Goal: Submit feedback/report problem

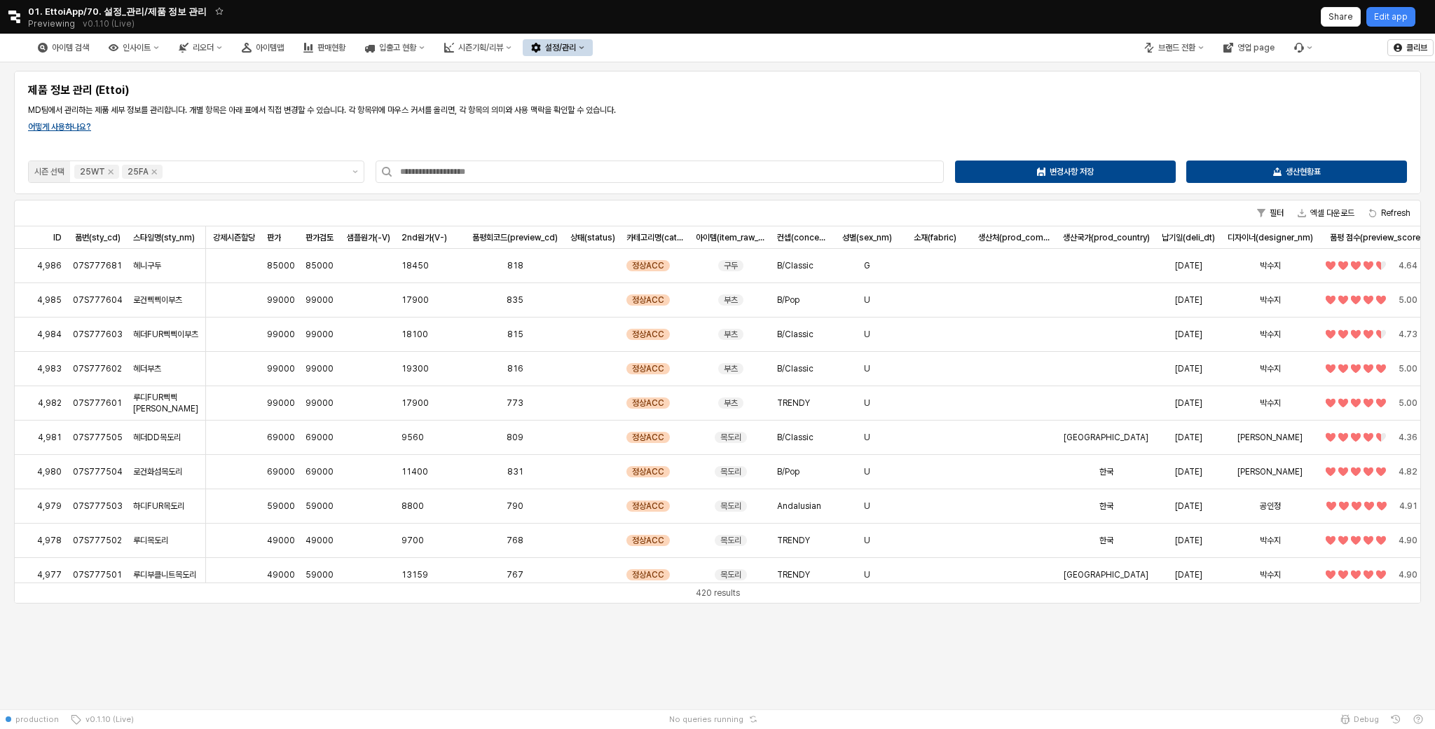
click at [593, 48] on button "설정/관리" at bounding box center [558, 47] width 70 height 17
click at [712, 145] on div "카테고리 관리" at bounding box center [690, 144] width 74 height 11
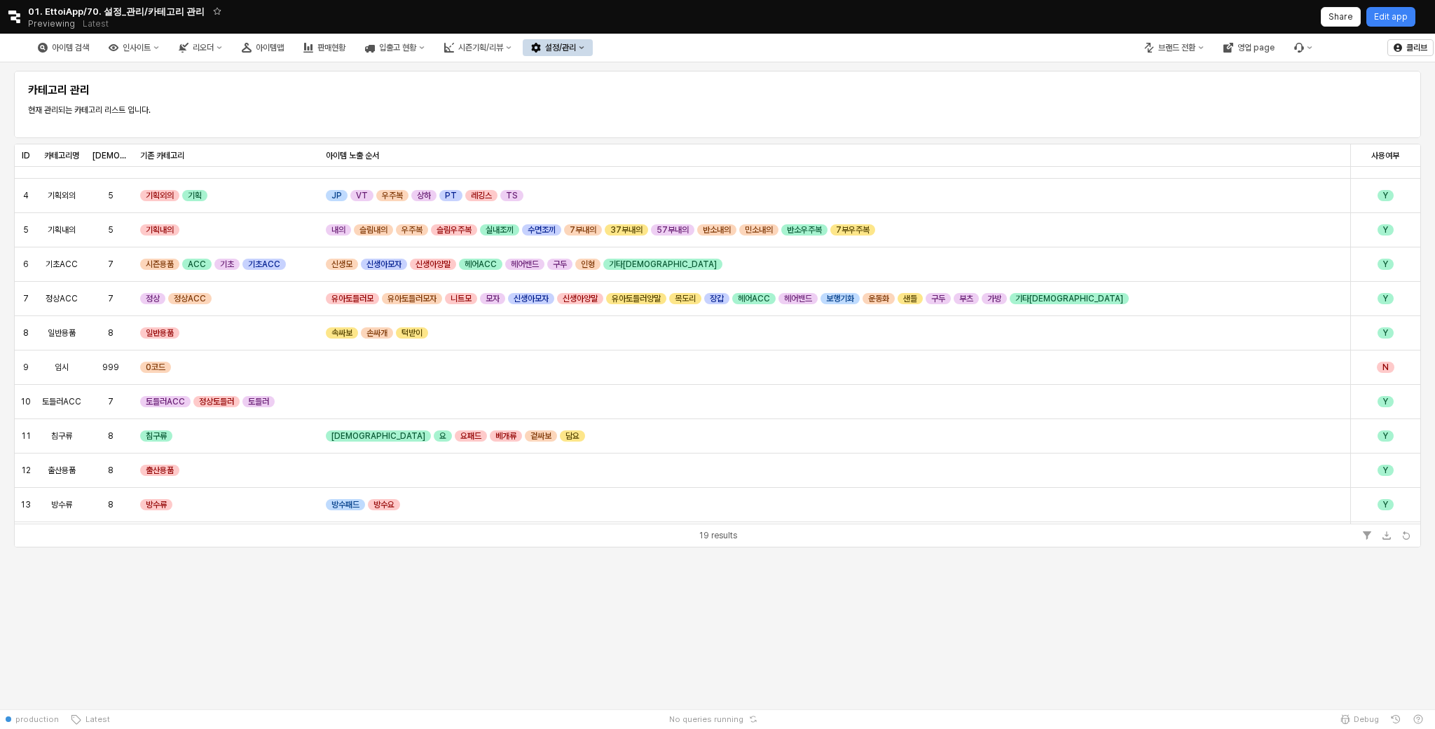
scroll to position [93, 0]
click at [111, 161] on div "[DEMOGRAPHIC_DATA] [DEMOGRAPHIC_DATA]" at bounding box center [111, 155] width 48 height 22
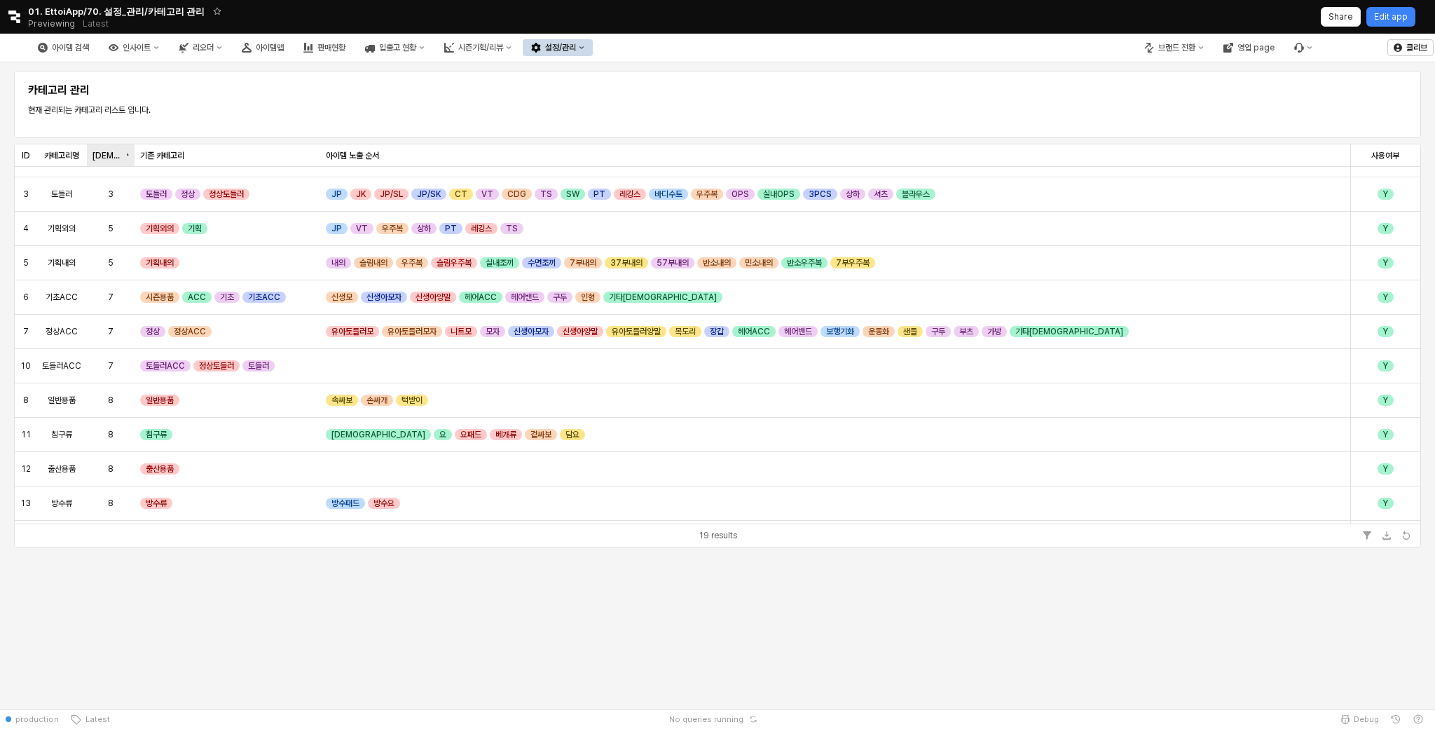
click at [111, 161] on div "[DEMOGRAPHIC_DATA] [DEMOGRAPHIC_DATA]" at bounding box center [111, 155] width 48 height 22
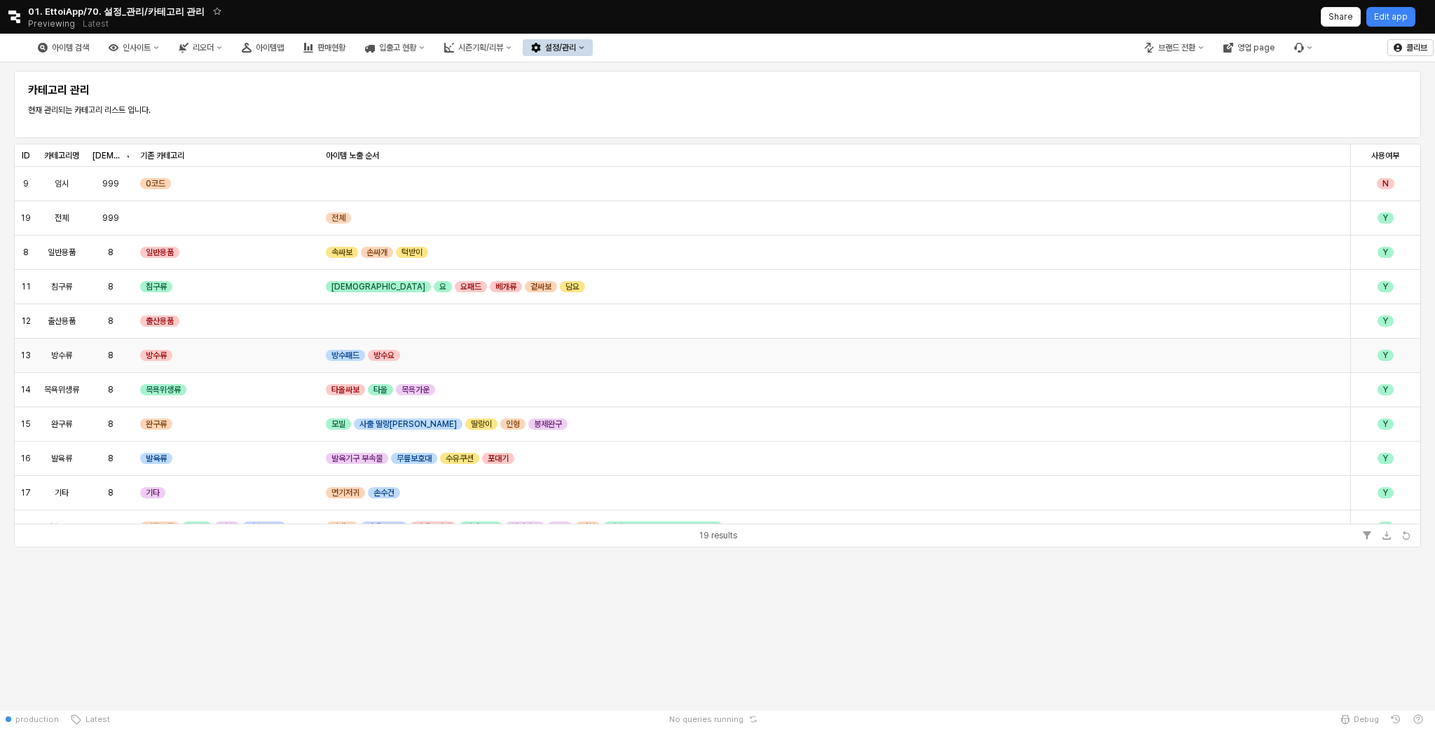
scroll to position [18, 0]
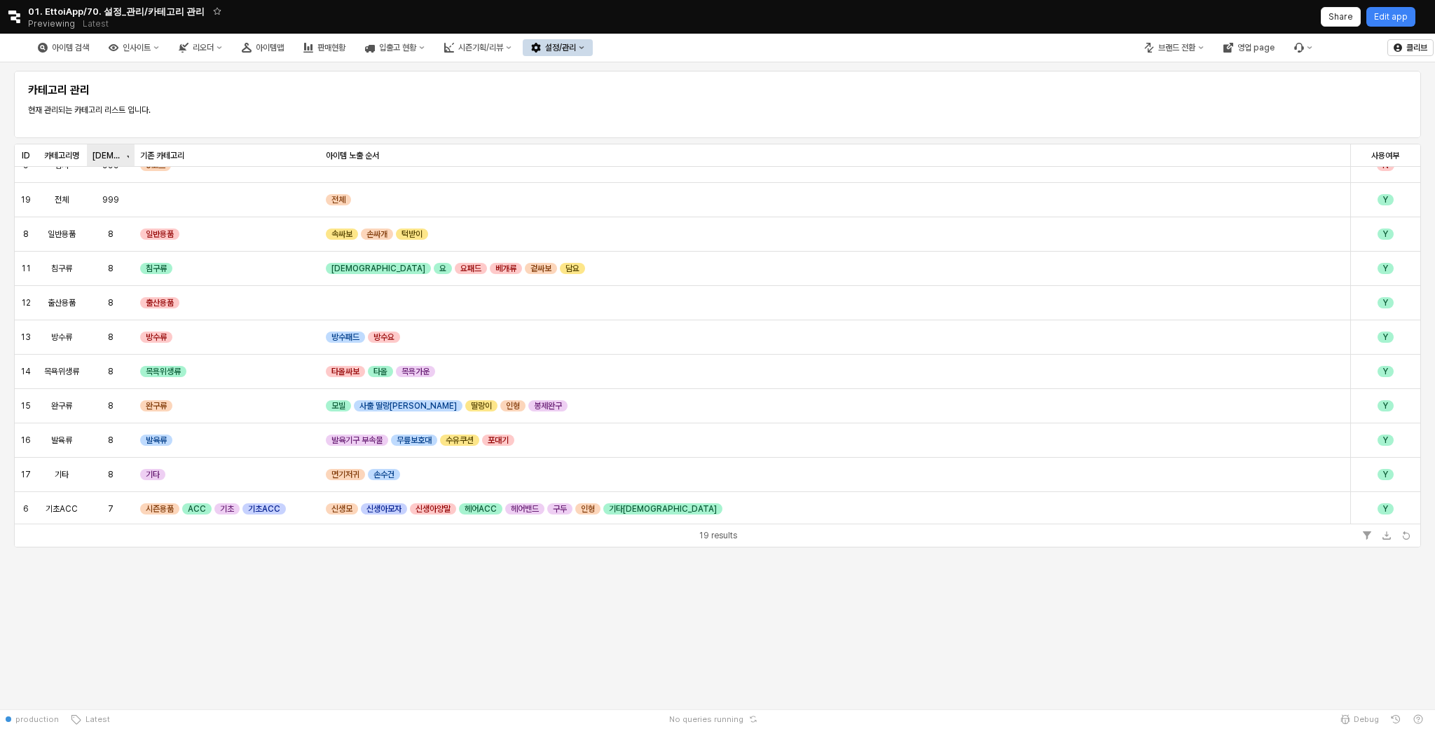
click at [118, 156] on div "[DEMOGRAPHIC_DATA] [DEMOGRAPHIC_DATA]" at bounding box center [111, 155] width 48 height 22
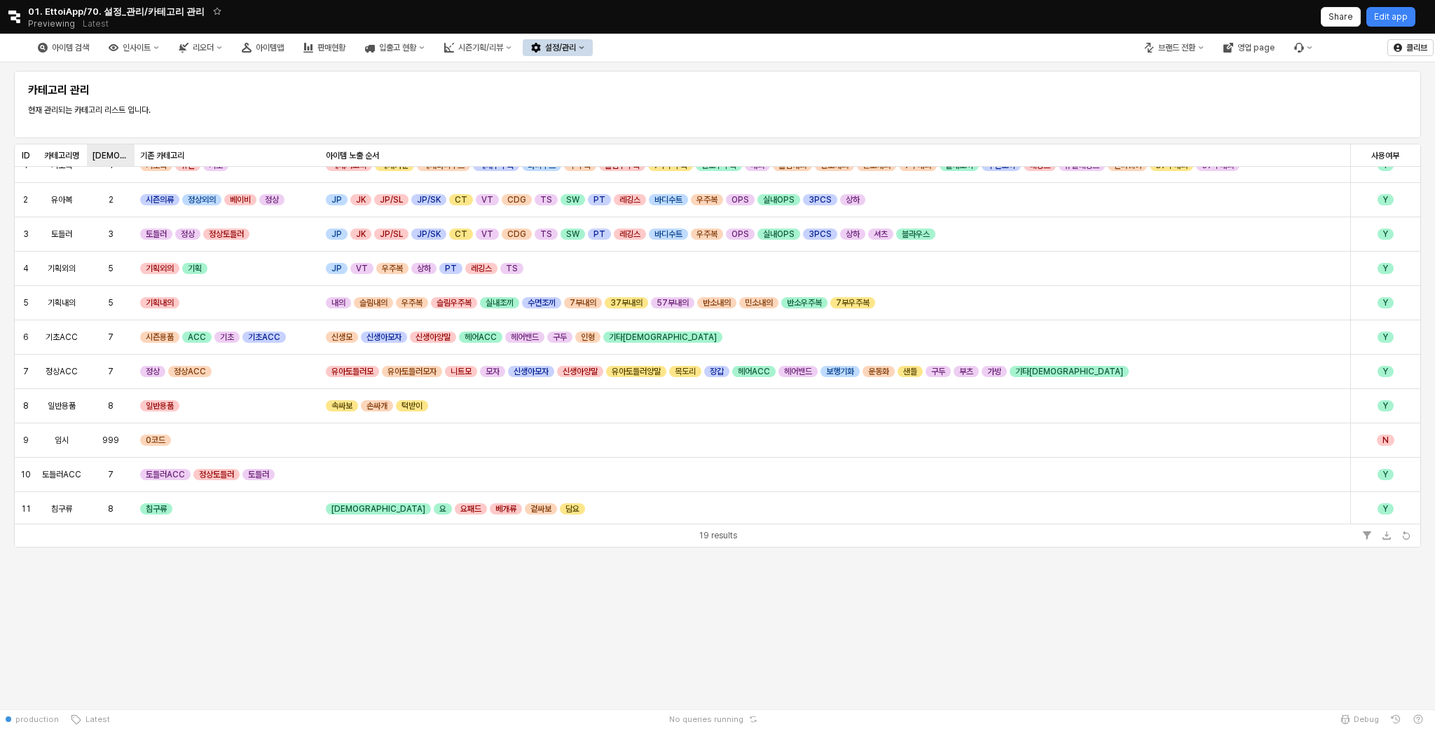
click at [101, 148] on div "[DEMOGRAPHIC_DATA] [DEMOGRAPHIC_DATA]" at bounding box center [111, 155] width 48 height 22
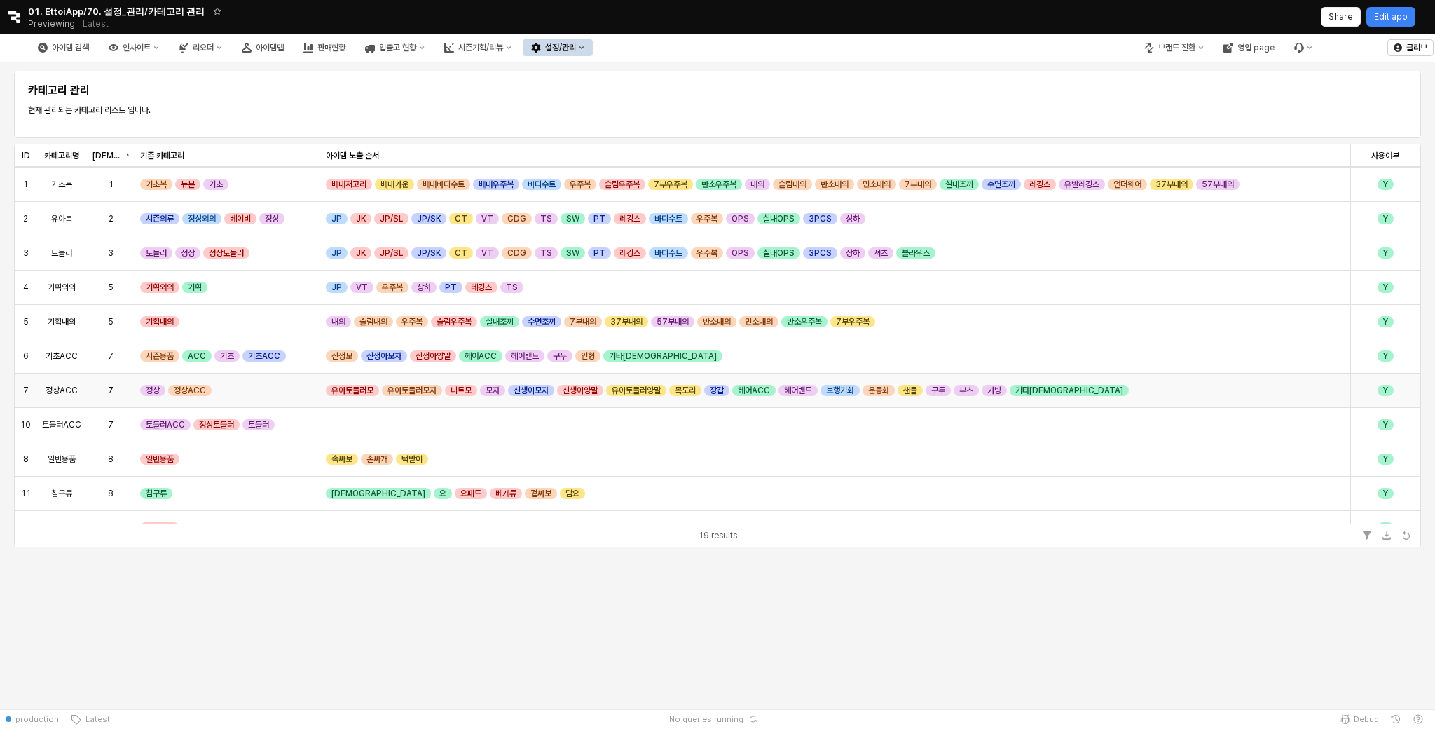
scroll to position [36, 0]
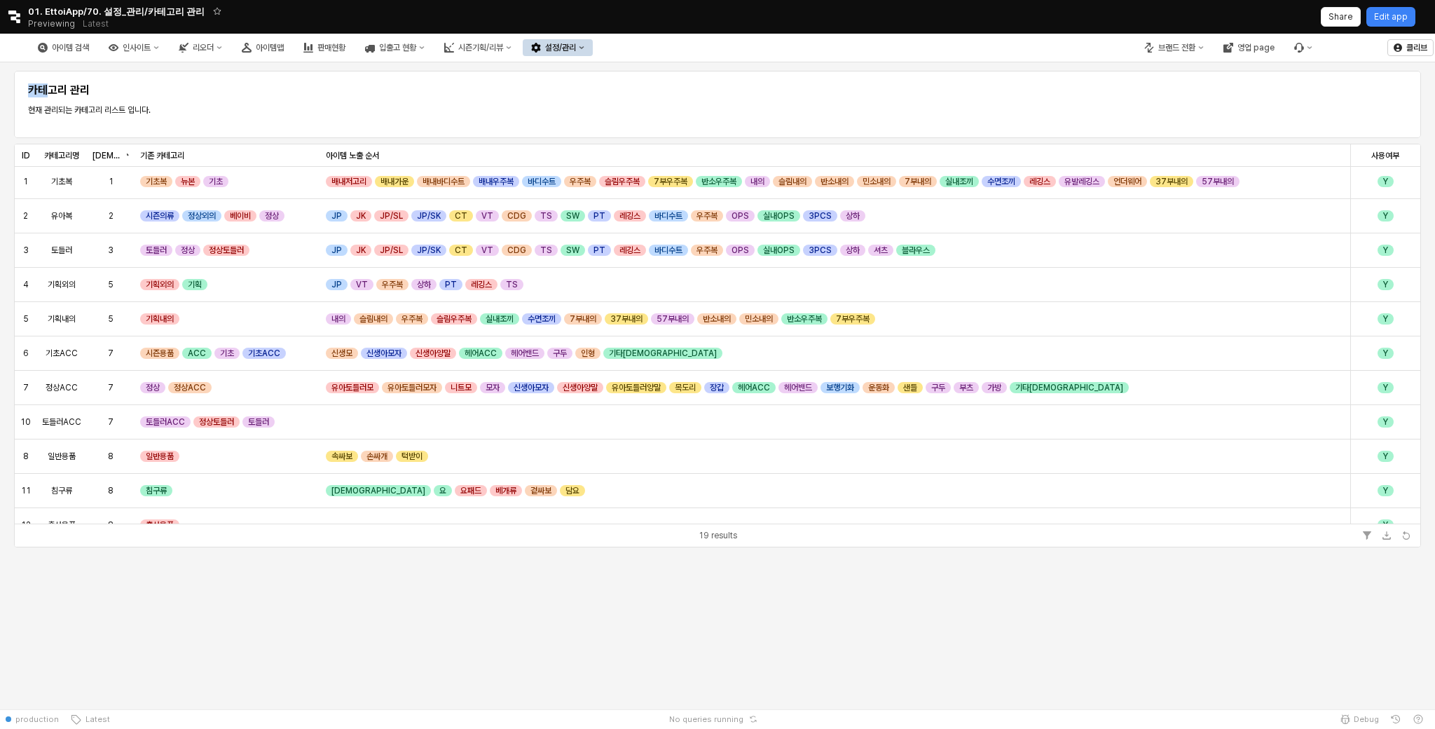
drag, startPoint x: 43, startPoint y: 77, endPoint x: 43, endPoint y: 100, distance: 22.4
click at [43, 98] on div "카테고리 관리 현재 관리되는 카테고리 리스트 입니다." at bounding box center [717, 104] width 1407 height 67
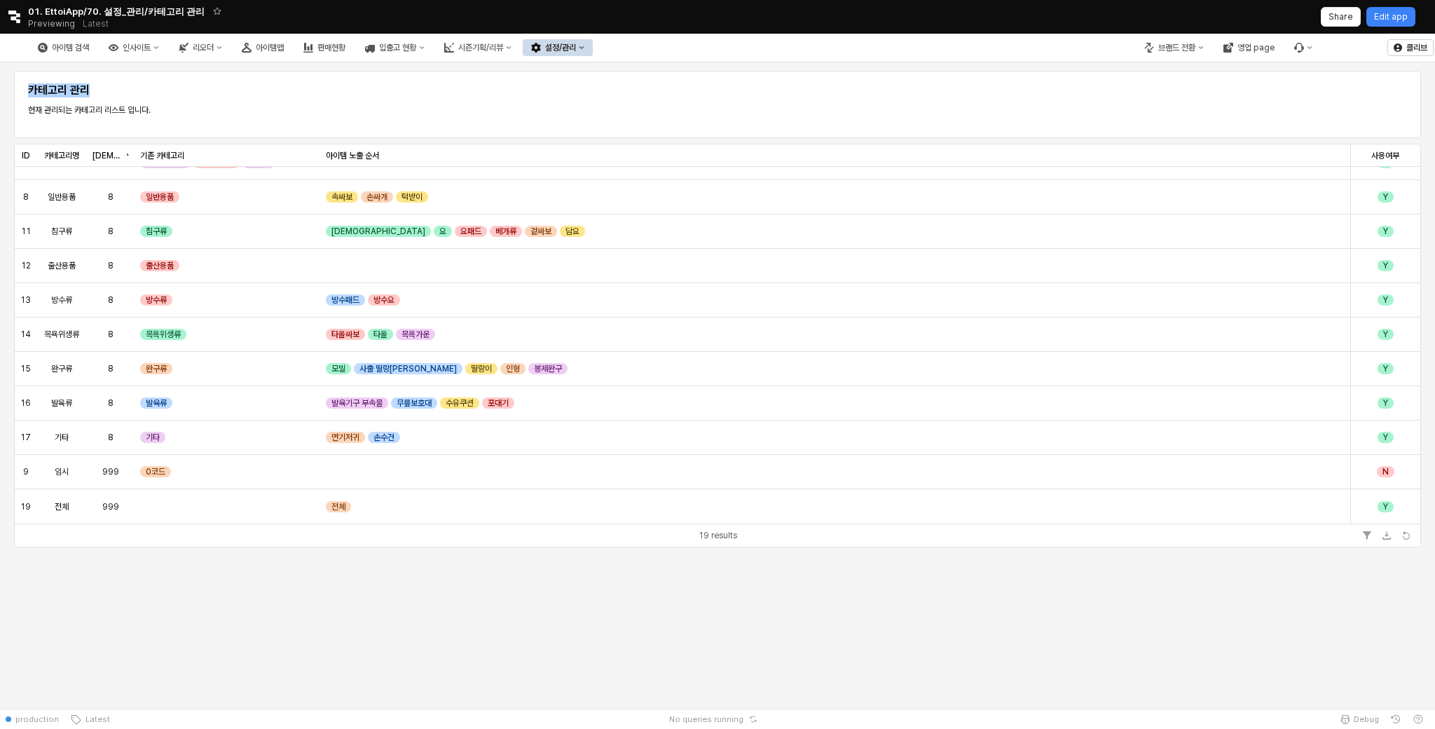
scroll to position [0, 0]
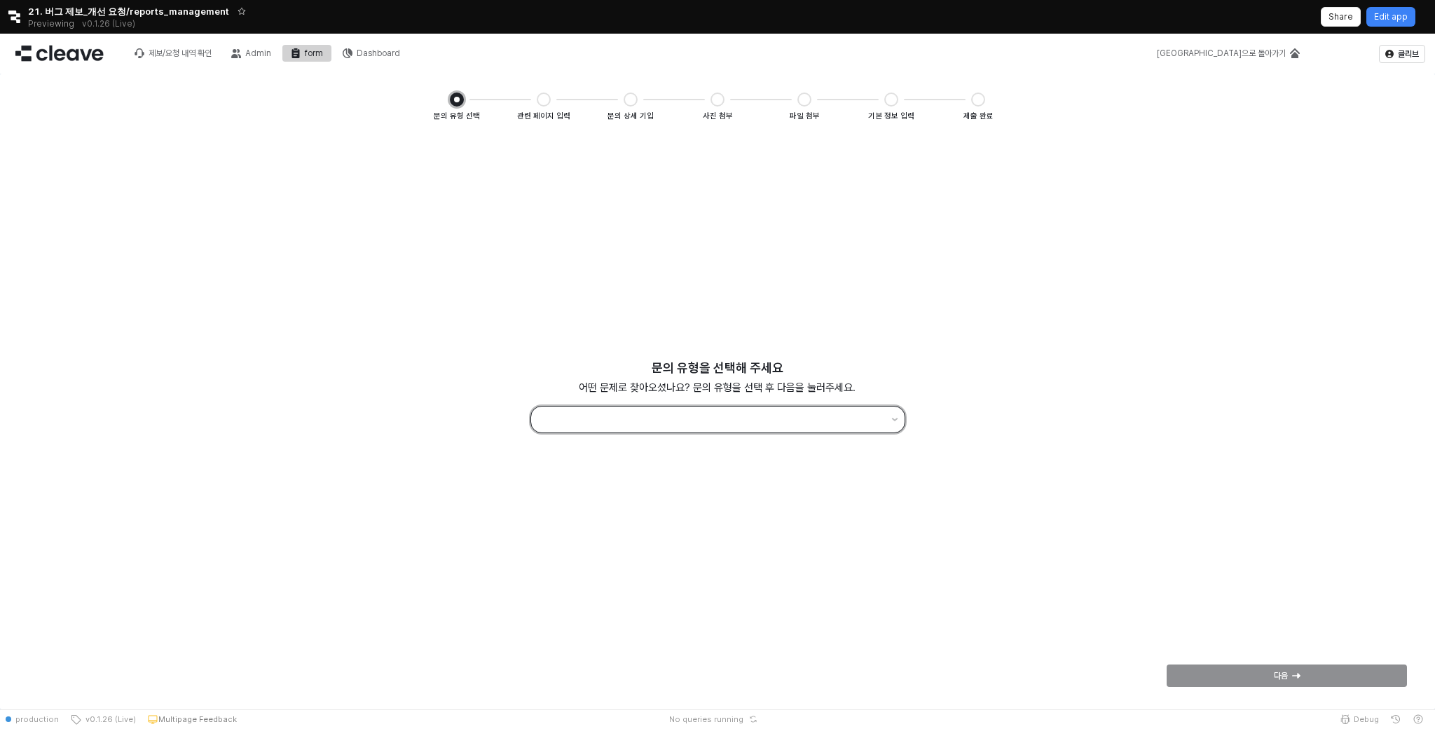
click at [599, 432] on div "App Frame" at bounding box center [708, 420] width 355 height 26
click at [614, 525] on div "사용 방법 문의" at bounding box center [718, 520] width 340 height 11
type input "********"
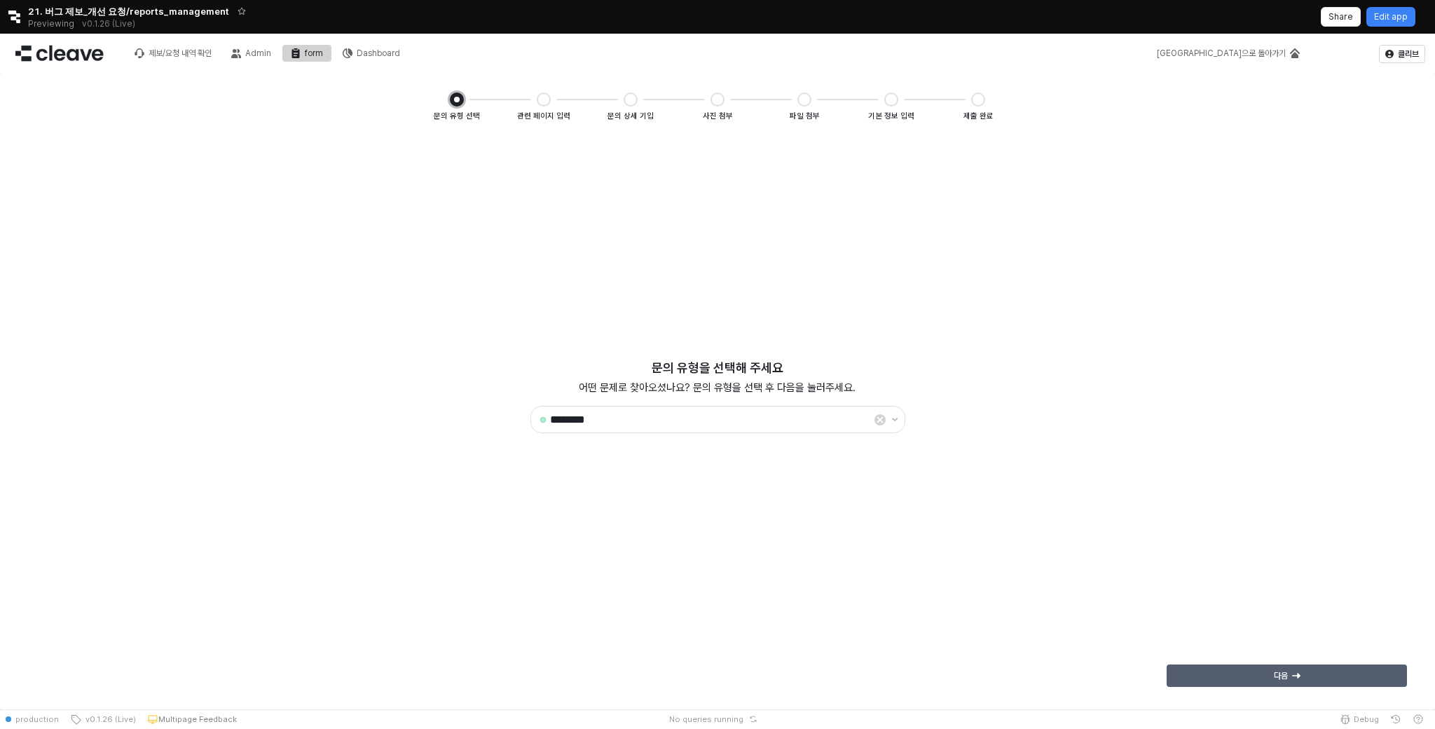
click at [1354, 674] on div "다음" at bounding box center [1287, 675] width 228 height 21
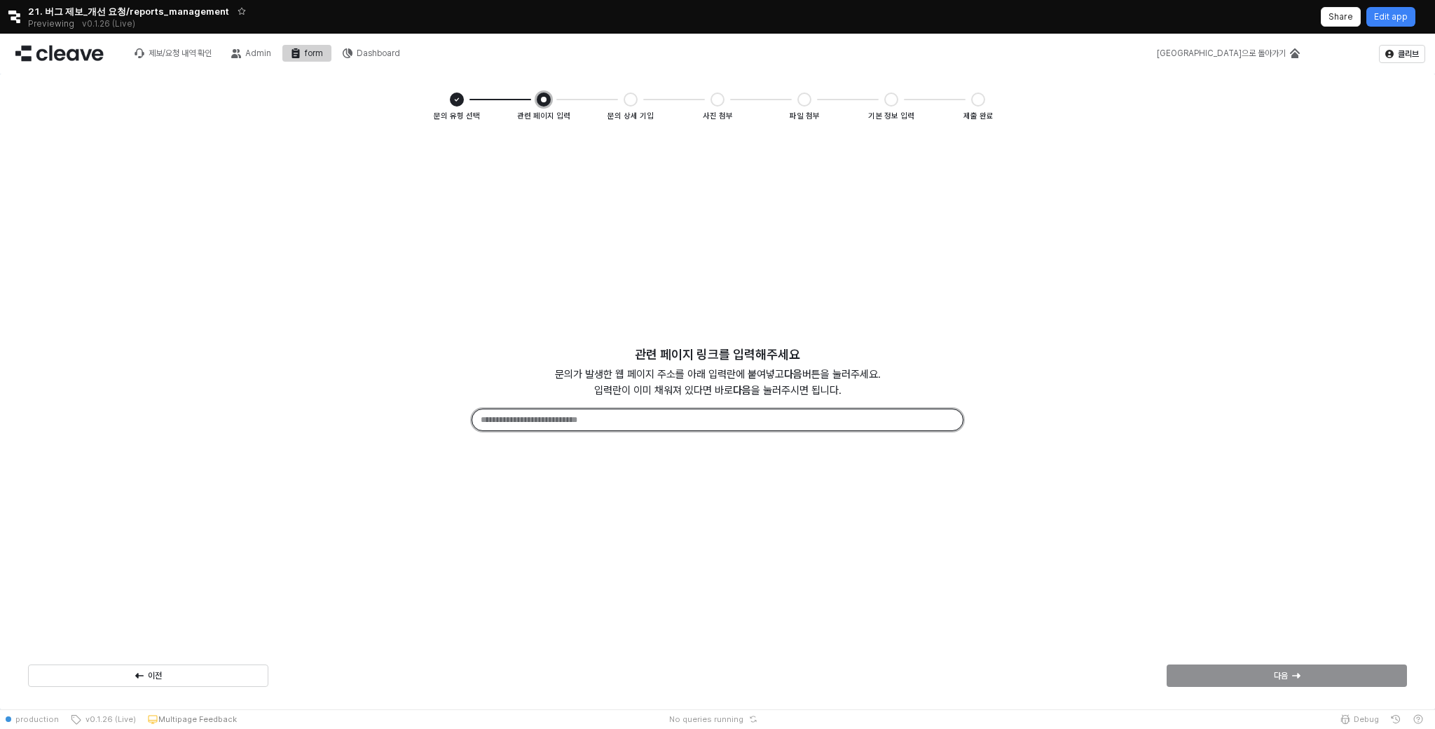
click at [686, 423] on input "App Frame" at bounding box center [717, 419] width 491 height 21
type input "**"
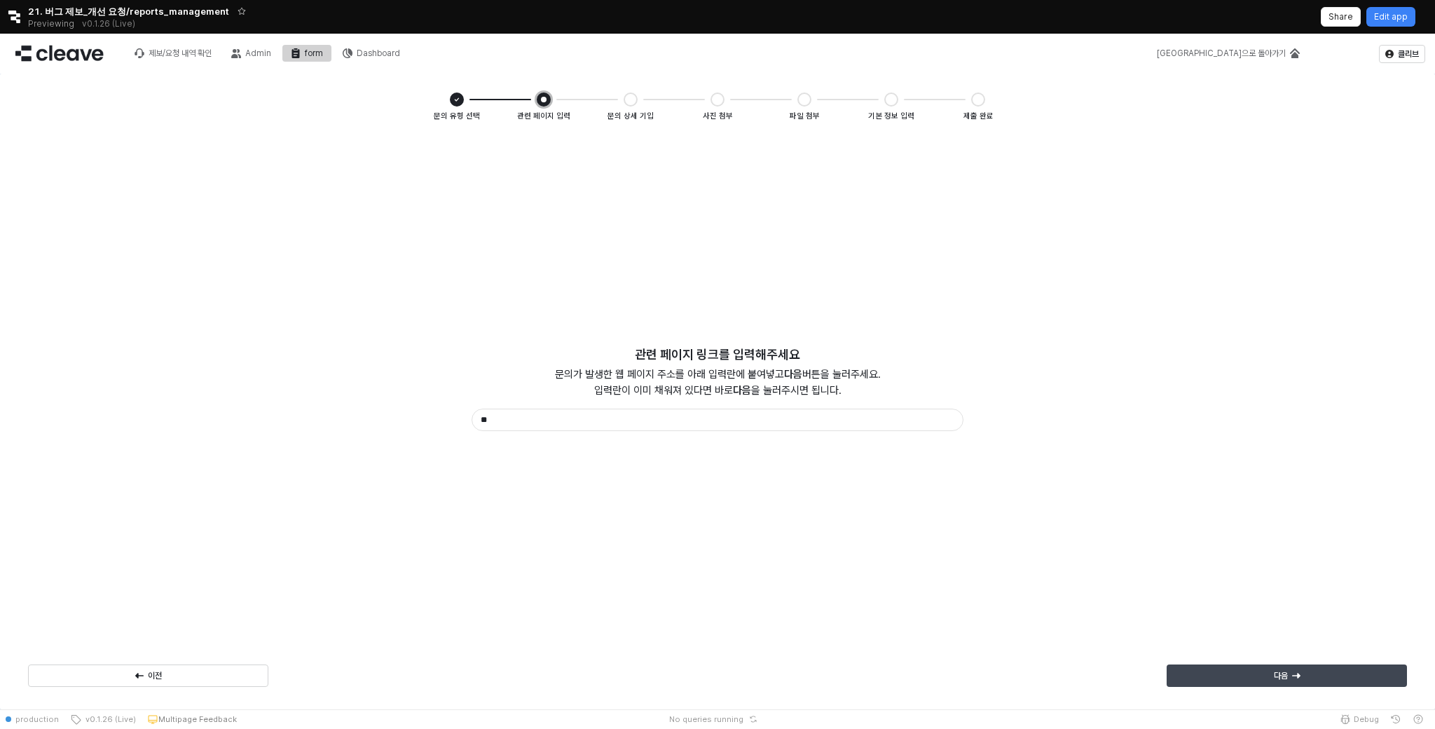
click at [1290, 678] on div "다음" at bounding box center [1287, 675] width 228 height 21
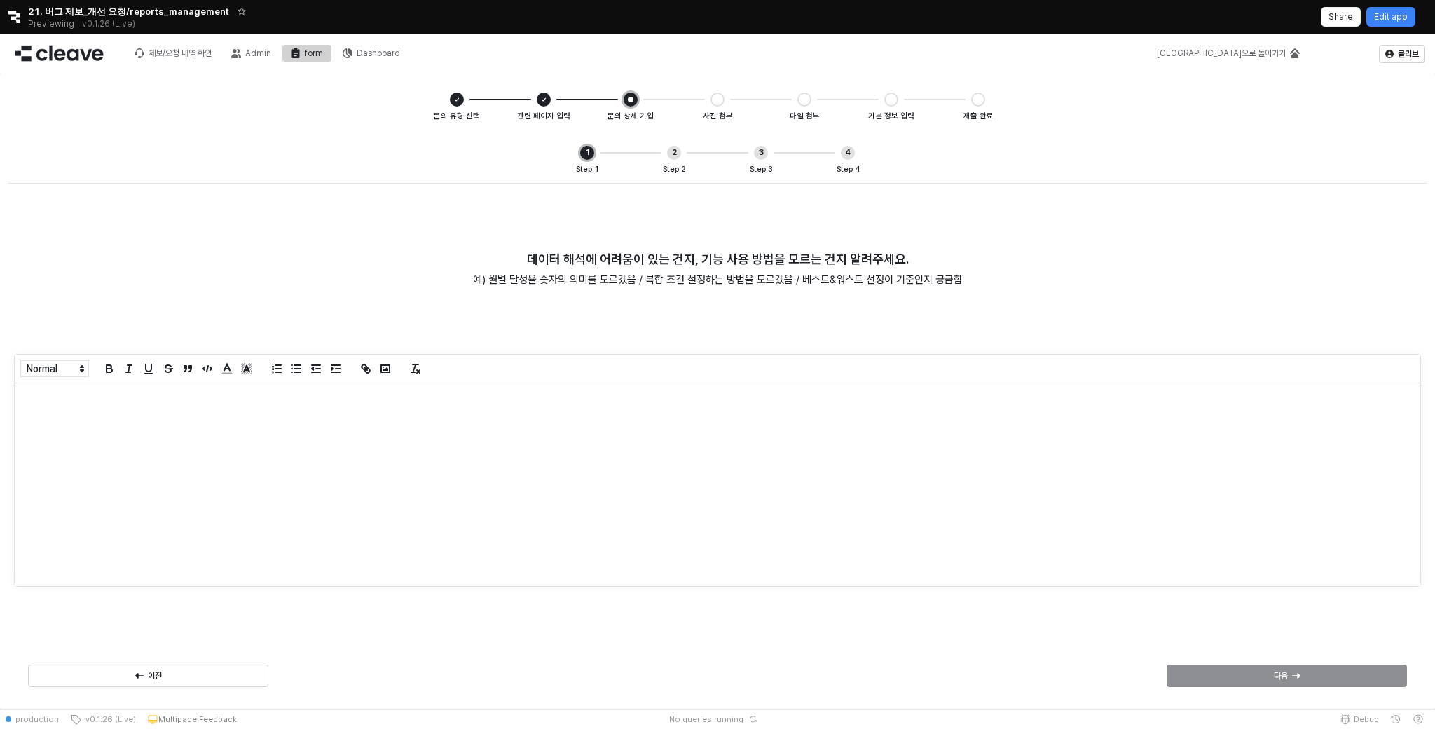
click at [662, 452] on div "App Frame" at bounding box center [718, 484] width 1406 height 203
click at [1328, 666] on div "다음" at bounding box center [1287, 675] width 228 height 21
click at [910, 443] on div "App Frame" at bounding box center [718, 484] width 1406 height 203
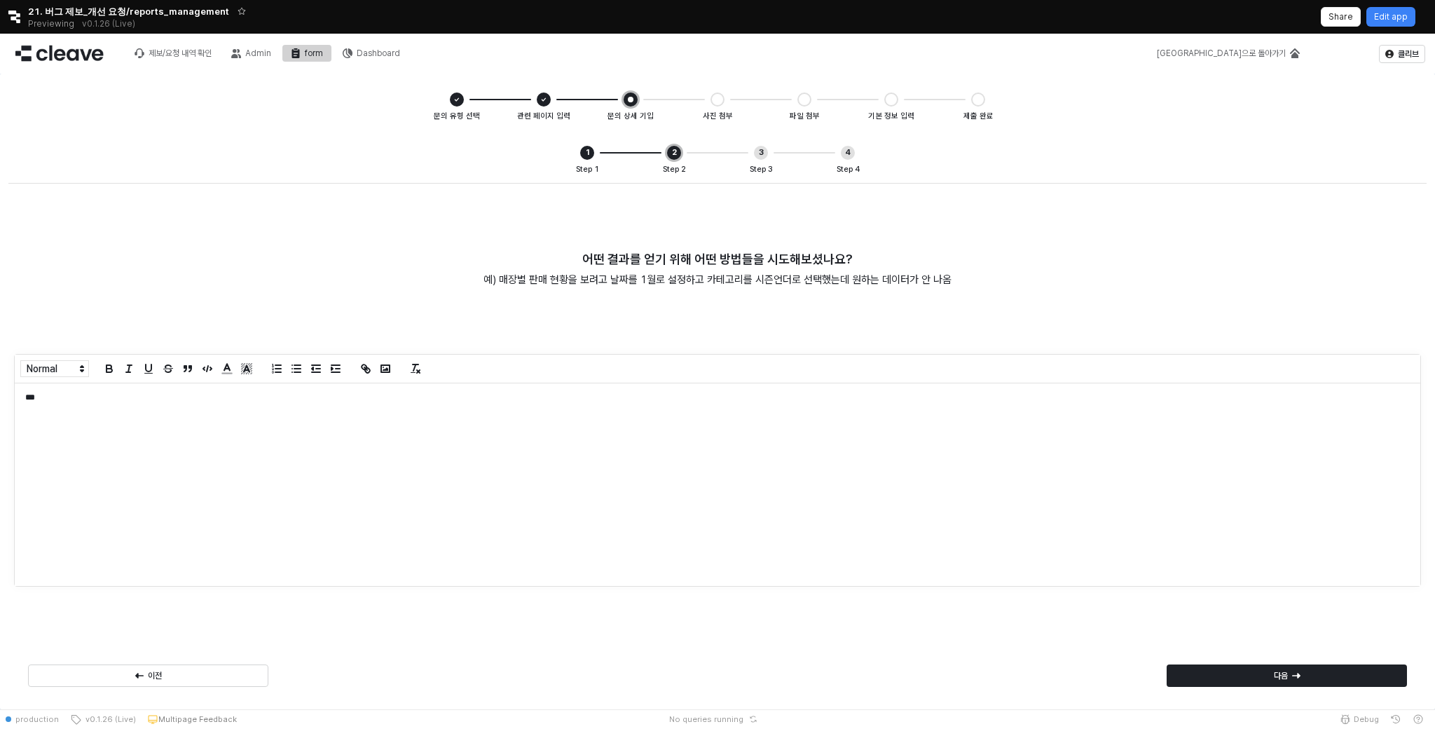
click at [1365, 687] on div "다음" at bounding box center [1287, 676] width 252 height 28
click at [1358, 672] on div "다음" at bounding box center [1287, 675] width 228 height 21
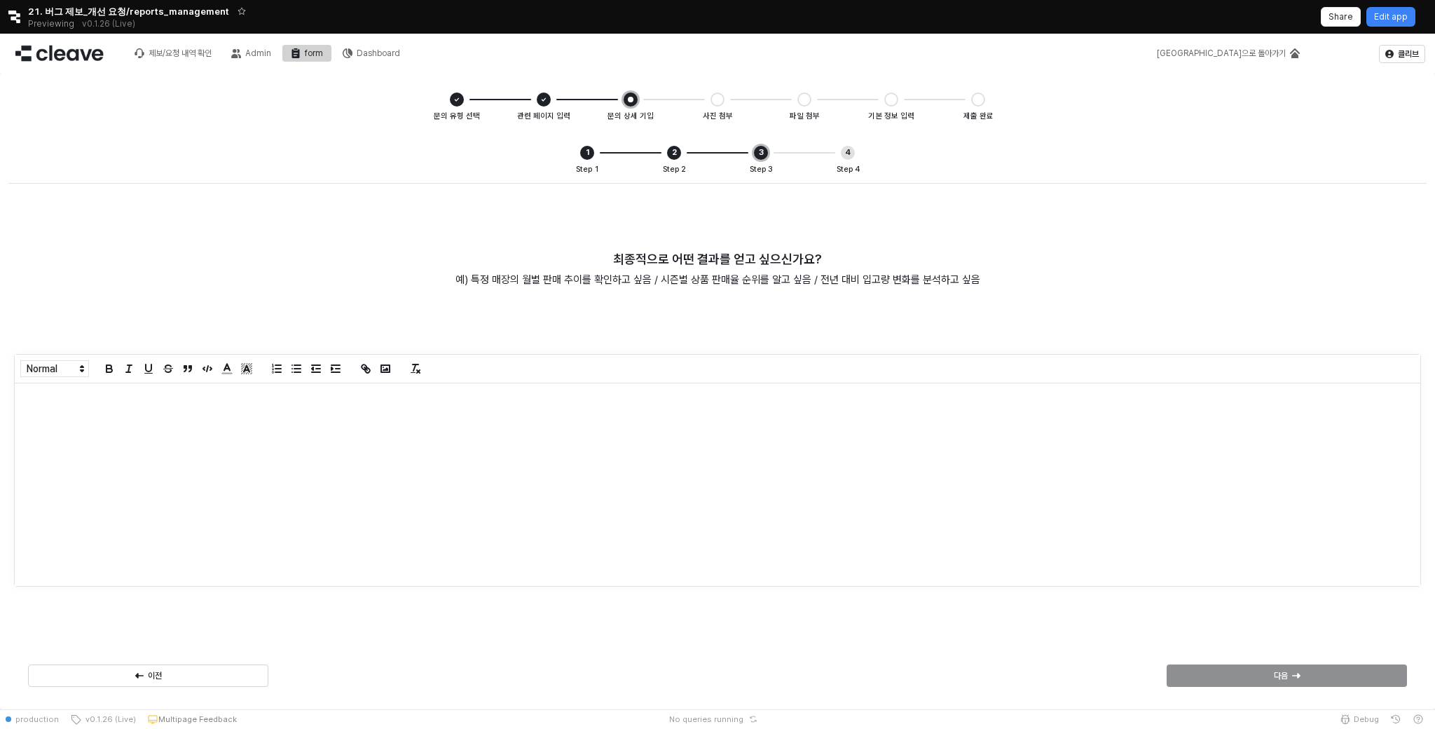
click at [1110, 395] on p "App Frame" at bounding box center [717, 398] width 1385 height 12
click at [1317, 678] on div "다음" at bounding box center [1287, 675] width 228 height 21
click at [1066, 515] on div "App Frame" at bounding box center [718, 484] width 1406 height 203
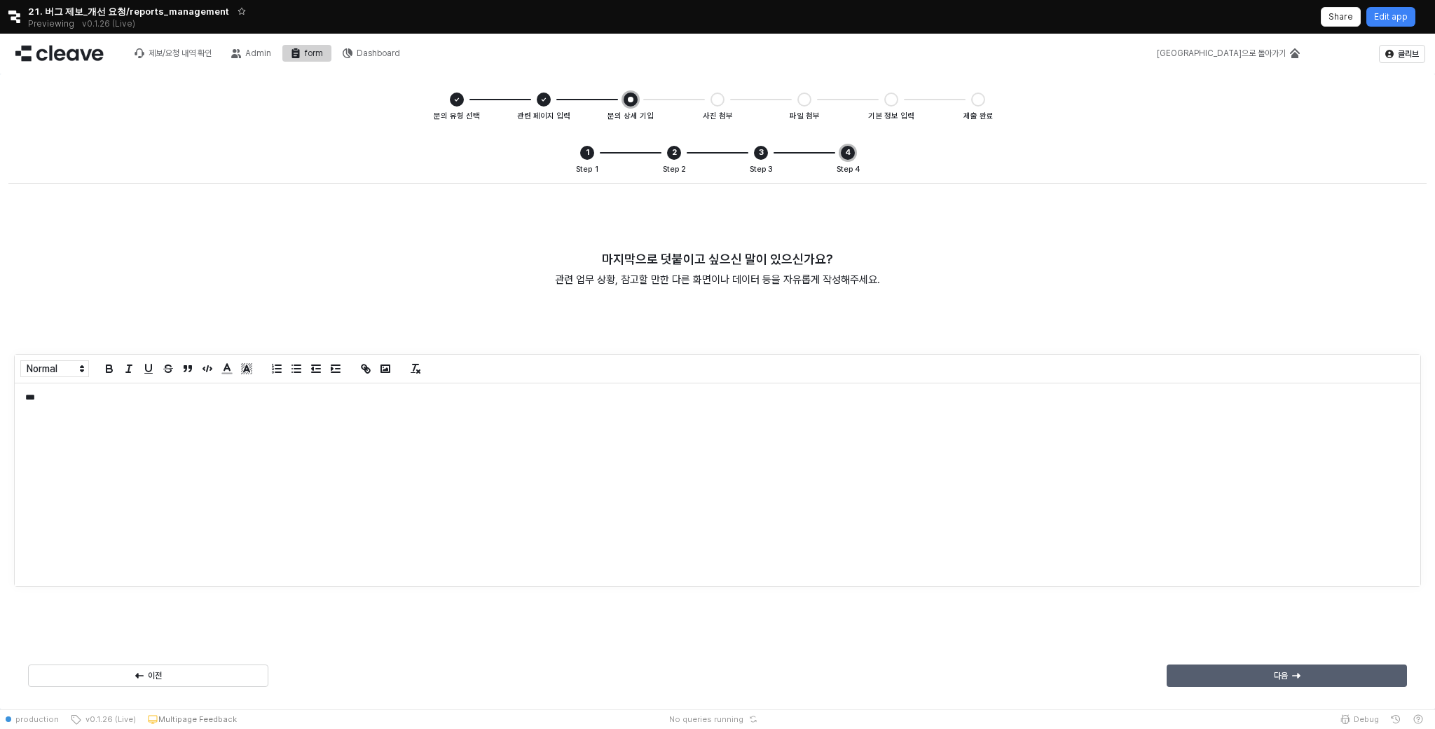
click at [1316, 676] on div "다음" at bounding box center [1287, 675] width 228 height 21
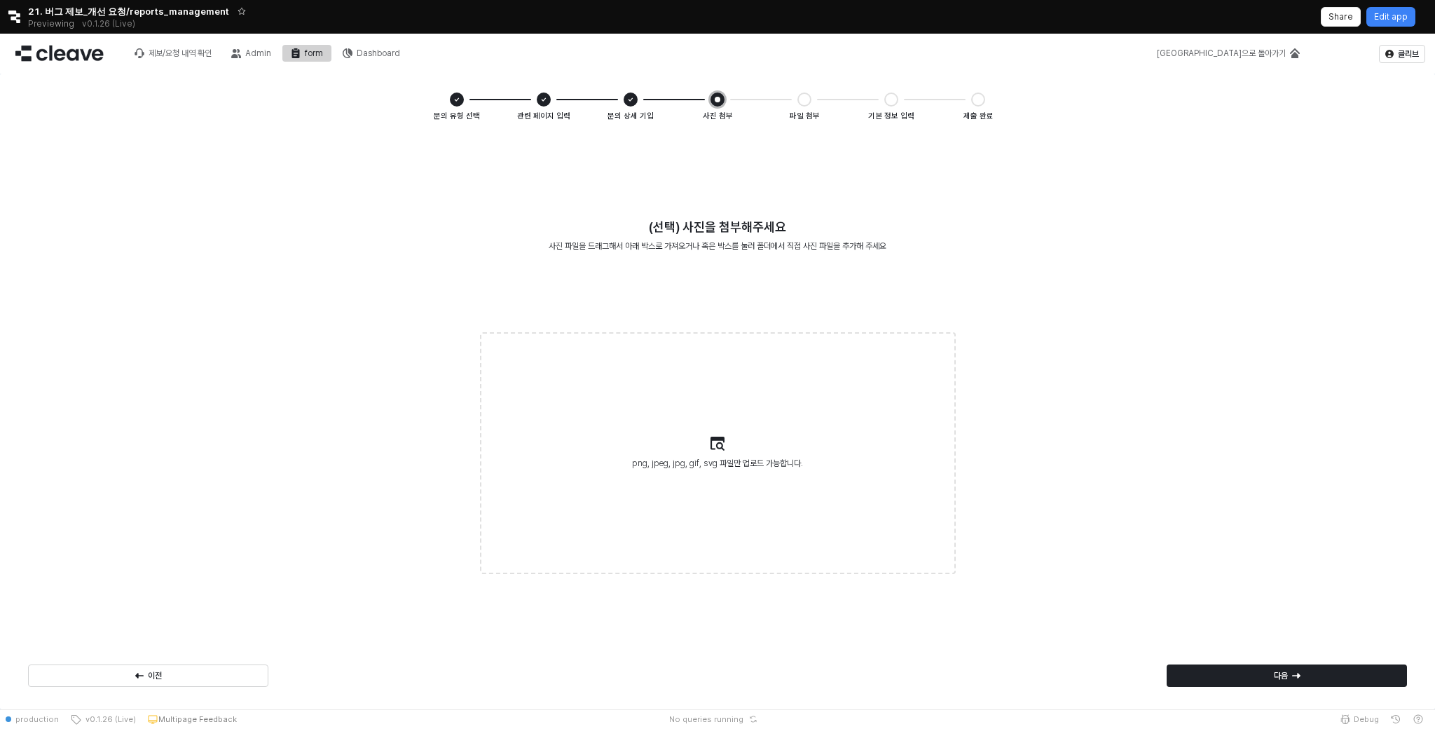
click at [744, 421] on label "png, jpeg, jpg, gif, svg 파일만 업로드 가능합니다." at bounding box center [718, 453] width 473 height 239
click at [718, 453] on input "png, jpeg, jpg, gif, svg 파일만 업로드 가능합니다." at bounding box center [718, 453] width 1 height 1
type input "**********"
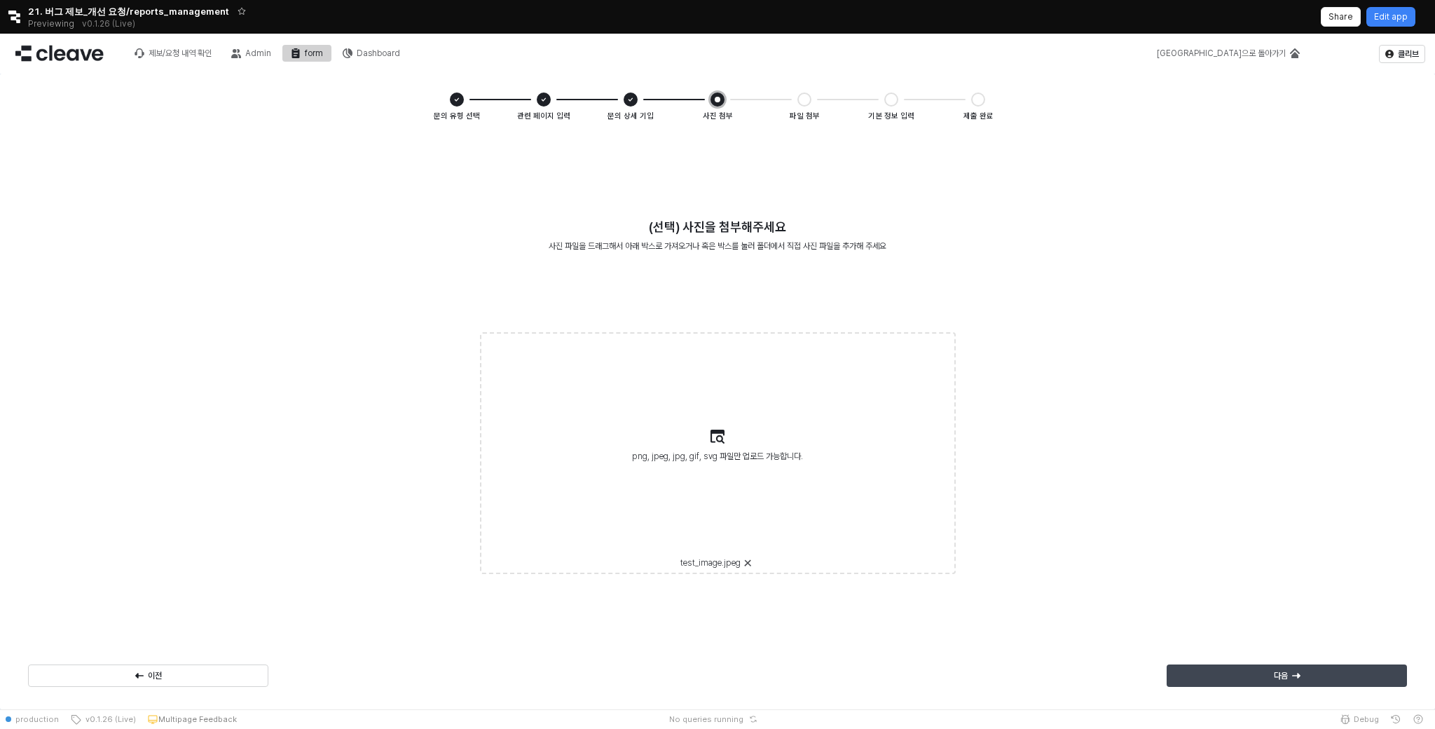
click at [1320, 677] on div "다음" at bounding box center [1287, 675] width 228 height 21
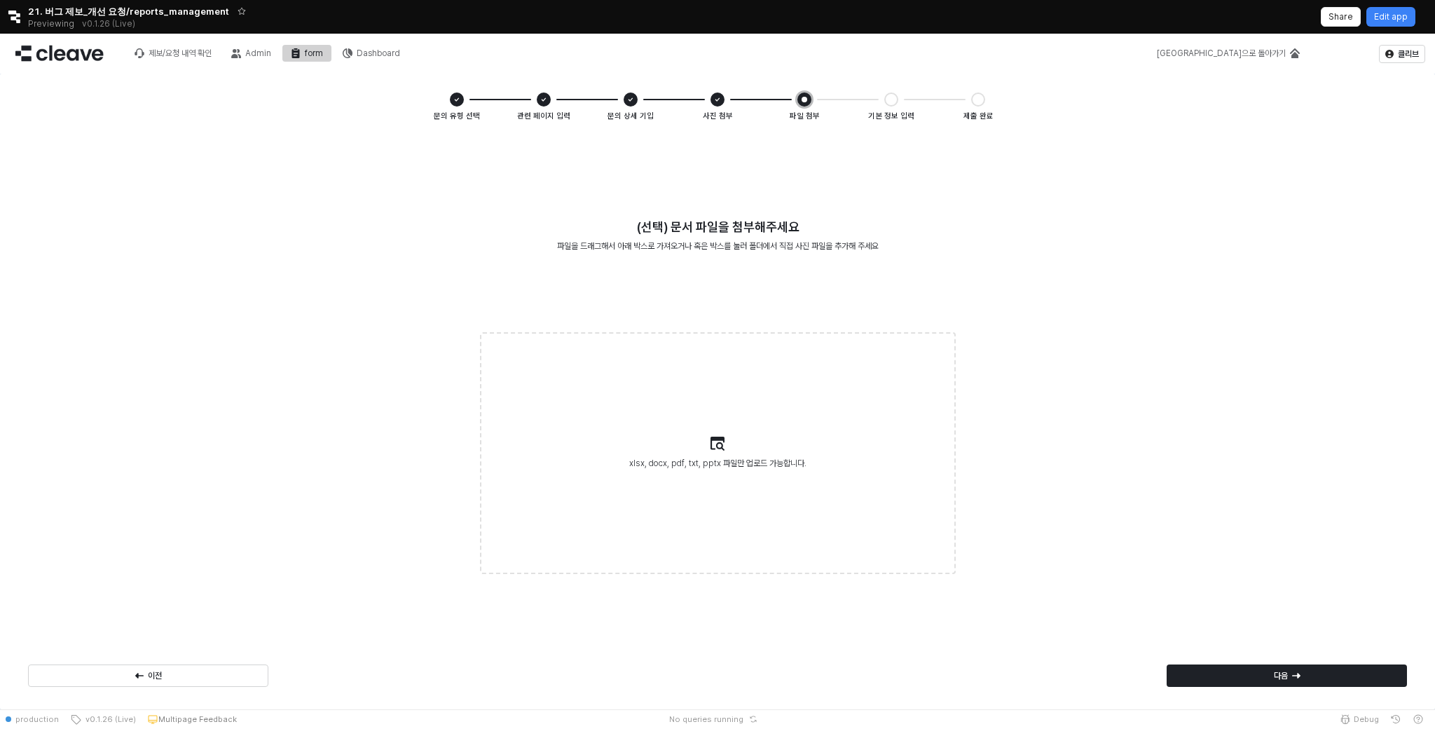
click at [812, 442] on label "xlsx, docx, pdf, txt, pptx 파일만 업로드 가능합니다." at bounding box center [718, 453] width 473 height 239
click at [718, 453] on input "xlsx, docx, pdf, txt, pptx 파일만 업로드 가능합니다." at bounding box center [718, 453] width 1 height 1
type input "**********"
click at [1300, 676] on icon "App Frame" at bounding box center [1297, 675] width 8 height 8
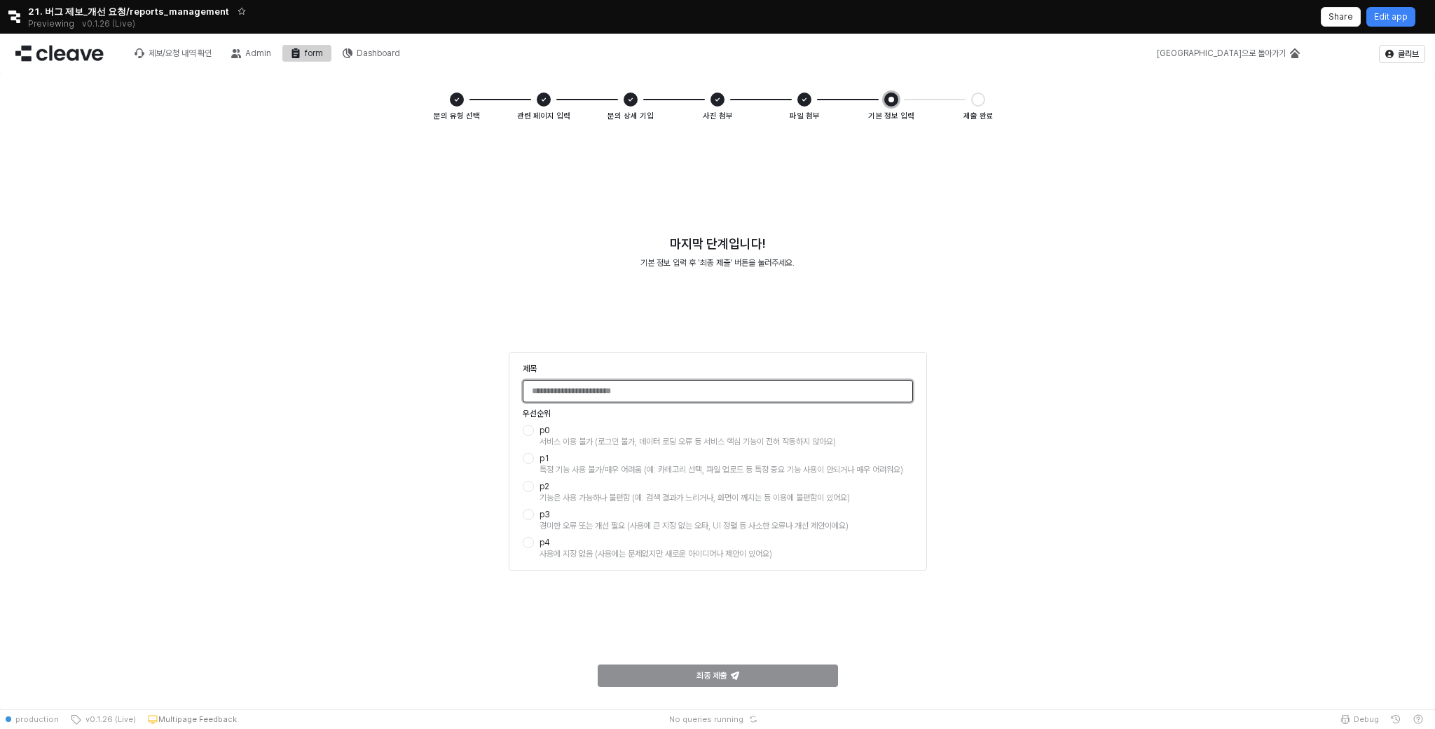
click at [749, 396] on input "제목" at bounding box center [718, 391] width 389 height 21
type input "*******"
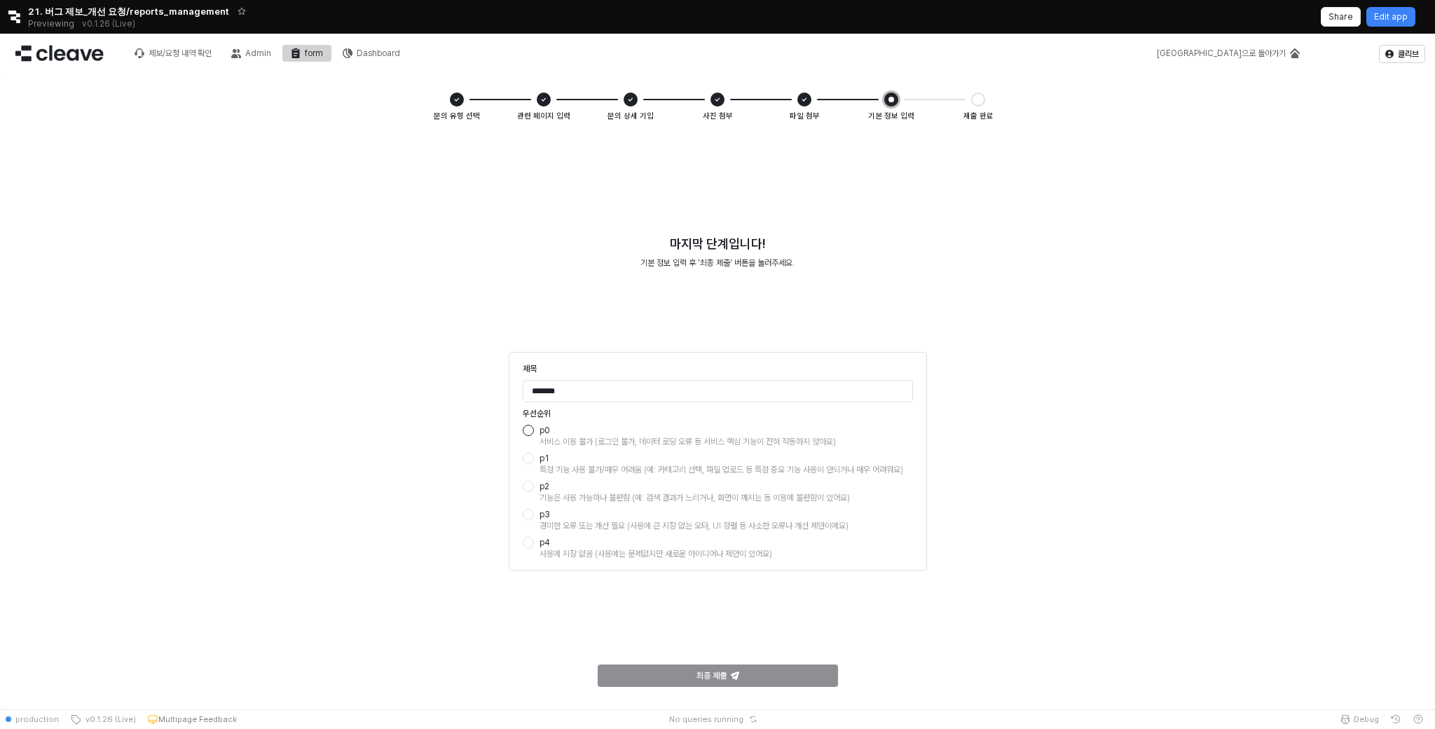
click at [531, 428] on div "App Frame" at bounding box center [528, 430] width 11 height 11
click at [526, 536] on div "p0 서비스 이용 불가 (로그인 불가, 데이터 로딩 오류 등 서비스 핵심 기능이 전혀 작동하지 않아요) p1 특정 기능 사용 불가/매우 어려움…" at bounding box center [718, 492] width 390 height 135
click at [528, 540] on div "App Frame" at bounding box center [528, 542] width 11 height 11
click at [585, 585] on div "마지막 단계입니다! 기본 정보 입력 후 '최종 제출' 버튼을 눌러주세요. 제목 ******* 우선순위 p0 서비스 이용 불가 (로그인 불가, …" at bounding box center [717, 419] width 1419 height 563
click at [656, 670] on div "최종 제출" at bounding box center [718, 675] width 228 height 21
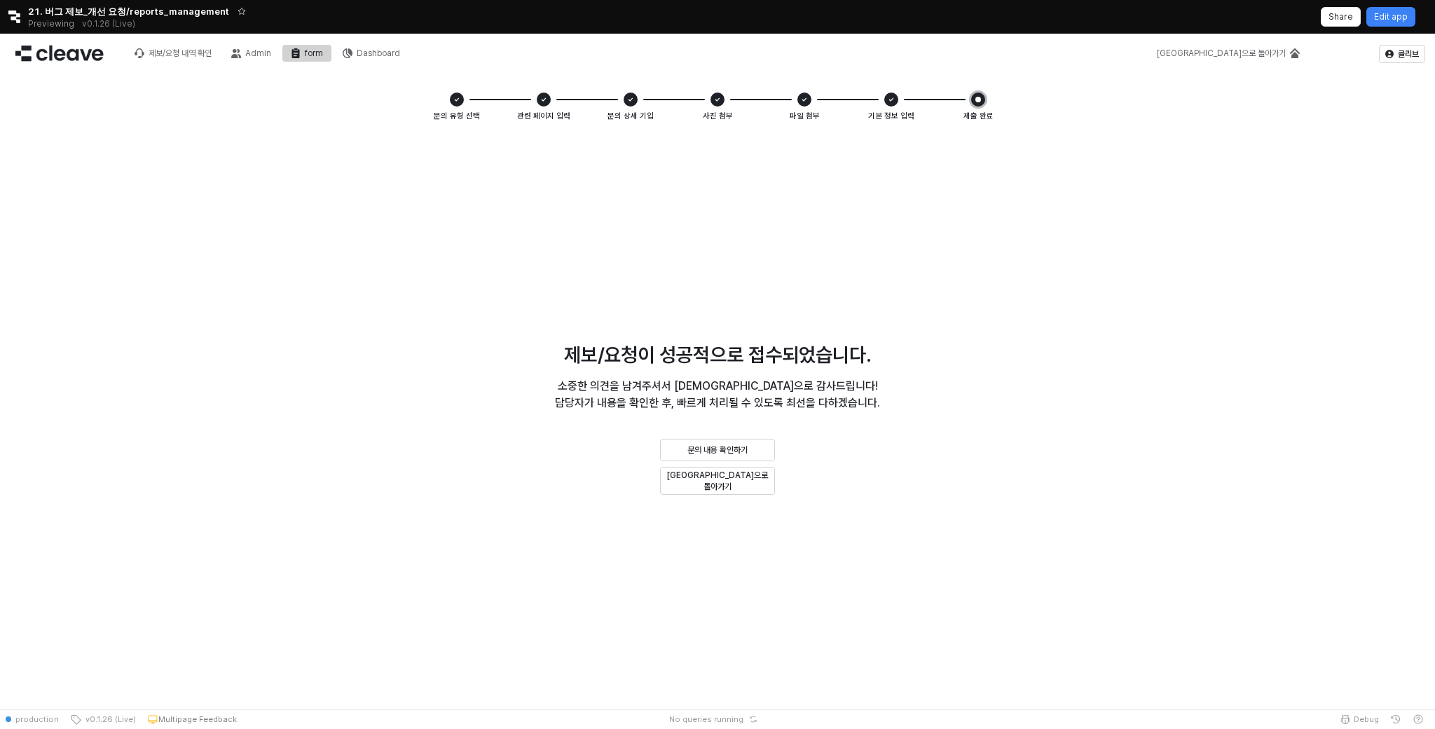
click at [19, 11] on icon "Retool logo" at bounding box center [14, 17] width 13 height 13
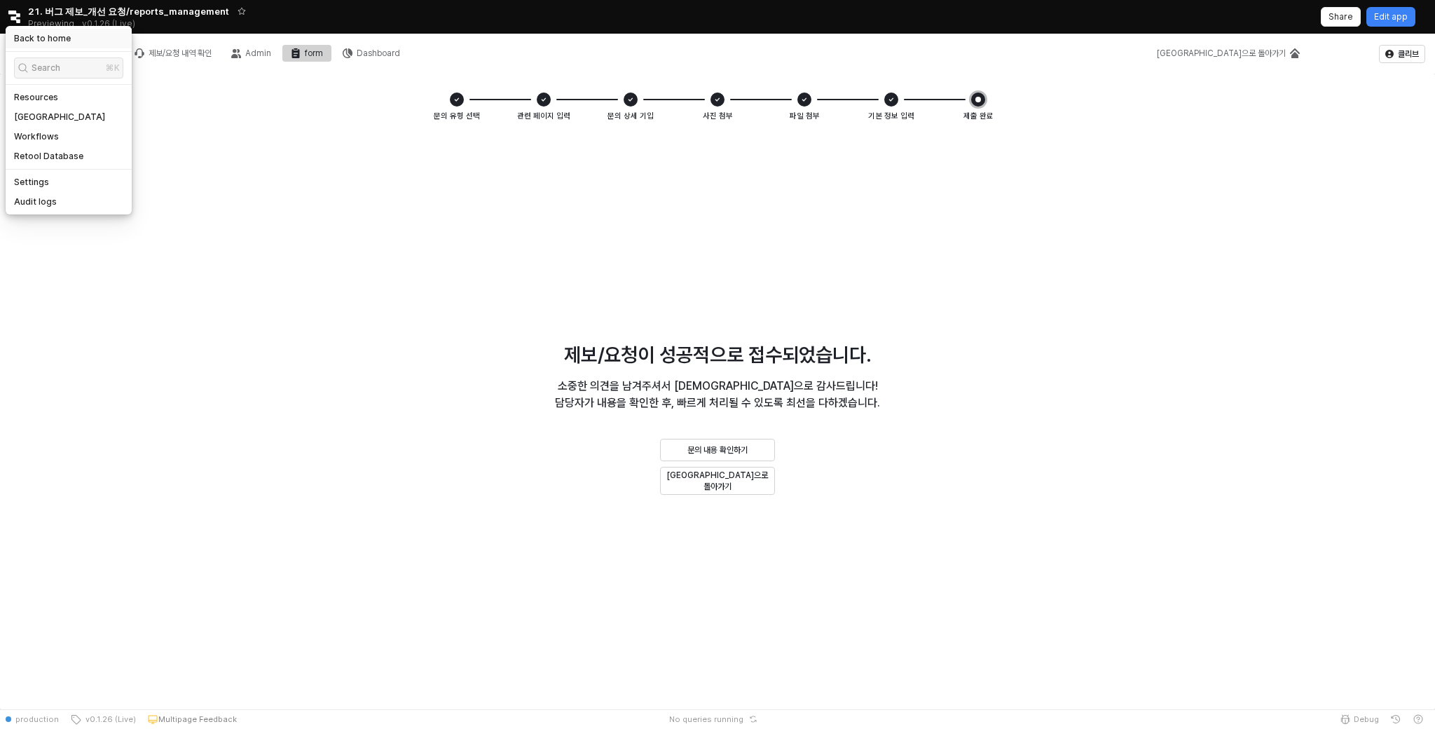
click at [24, 34] on h5 "Back to home" at bounding box center [42, 38] width 57 height 11
